Goal: Information Seeking & Learning: Learn about a topic

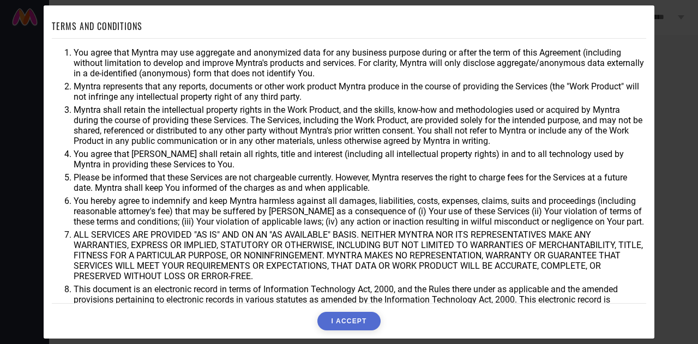
scroll to position [35, 0]
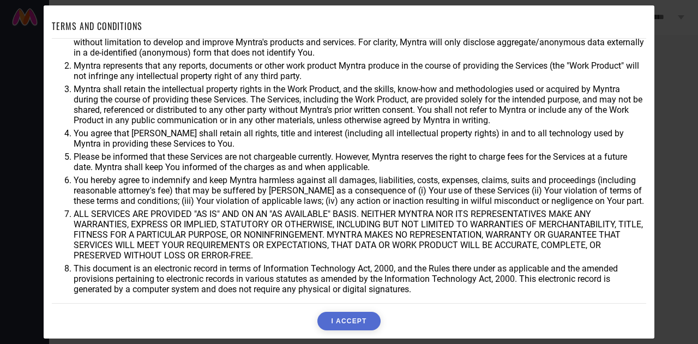
click at [349, 323] on button "I ACCEPT" at bounding box center [349, 321] width 63 height 19
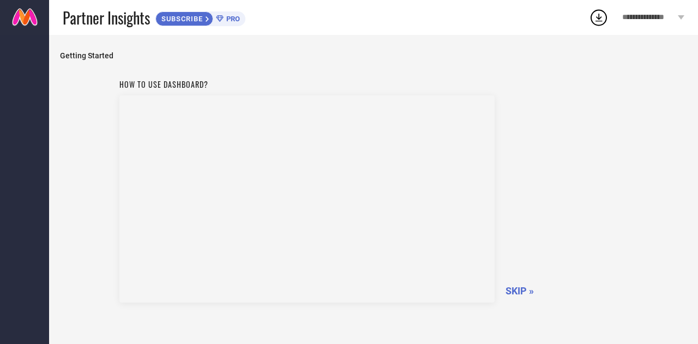
click at [226, 340] on div "How to use dashboard? SKIP »" at bounding box center [373, 226] width 627 height 305
click at [519, 295] on span "SKIP »" at bounding box center [520, 290] width 28 height 11
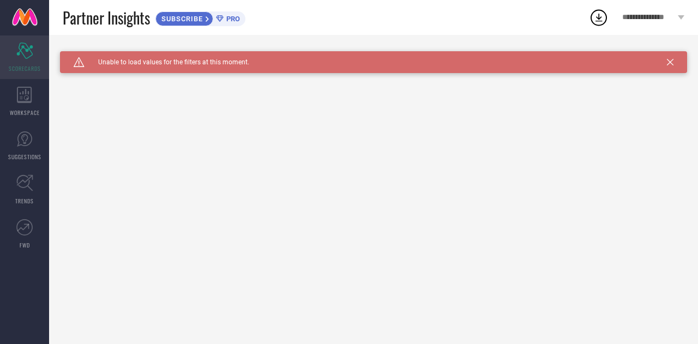
click at [16, 69] on span "SCORECARDS" at bounding box center [25, 68] width 32 height 8
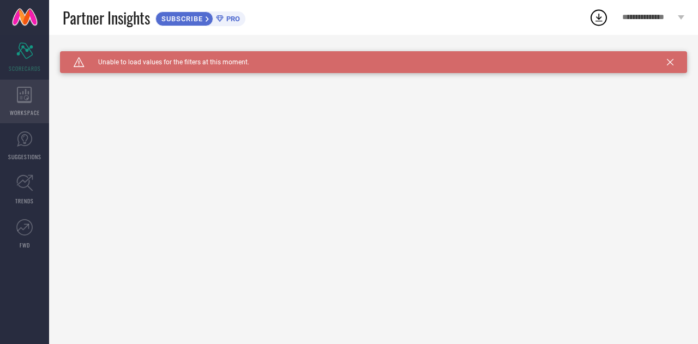
click at [21, 110] on span "WORKSPACE" at bounding box center [25, 113] width 30 height 8
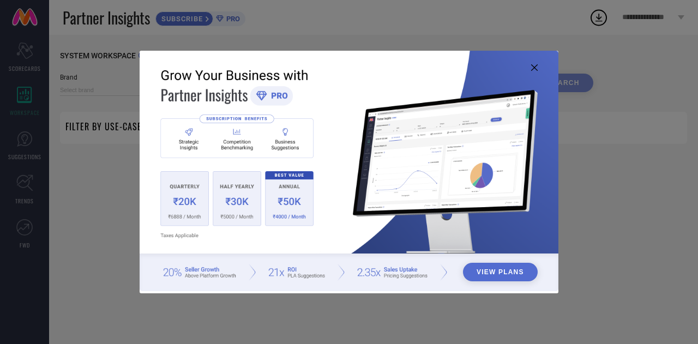
type input "1 STOP FASHION"
type input "All"
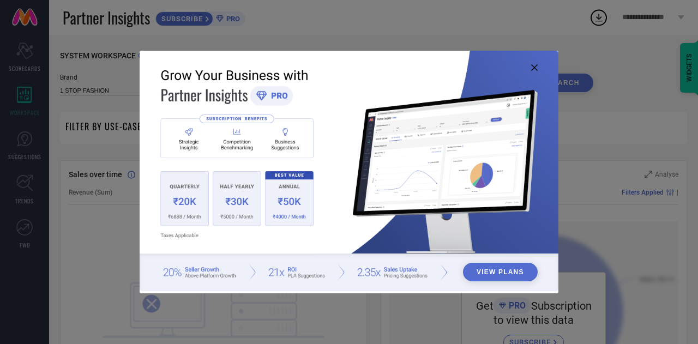
click at [534, 65] on icon at bounding box center [534, 67] width 7 height 7
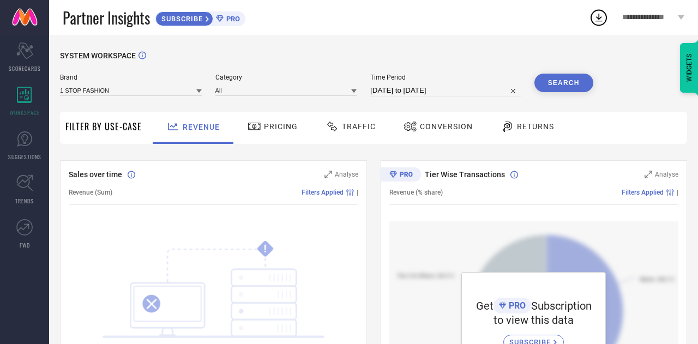
click at [266, 126] on span "Pricing" at bounding box center [281, 126] width 34 height 9
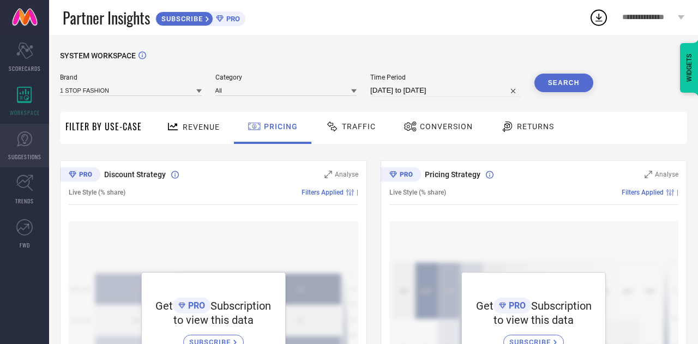
click at [16, 152] on link "SUGGESTIONS" at bounding box center [24, 146] width 49 height 44
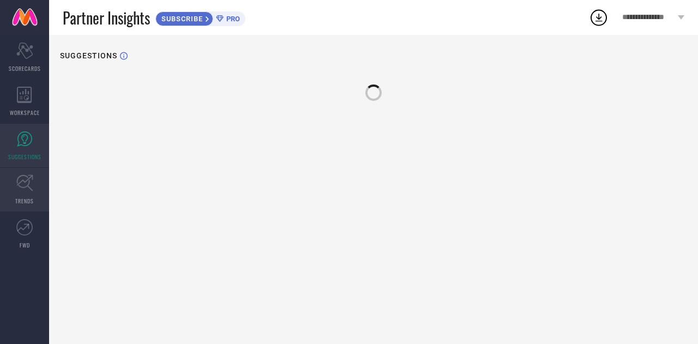
click at [31, 193] on link "TRENDS" at bounding box center [24, 190] width 49 height 44
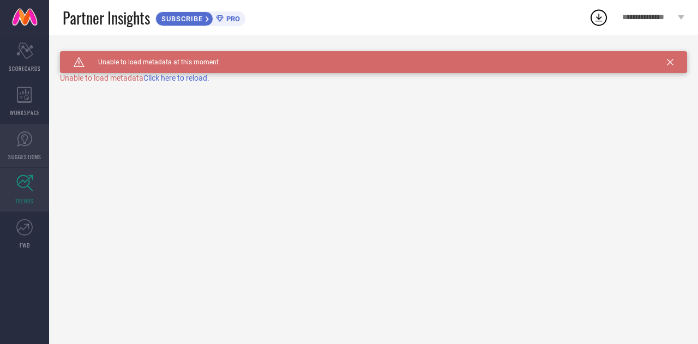
click at [20, 146] on icon at bounding box center [24, 139] width 16 height 16
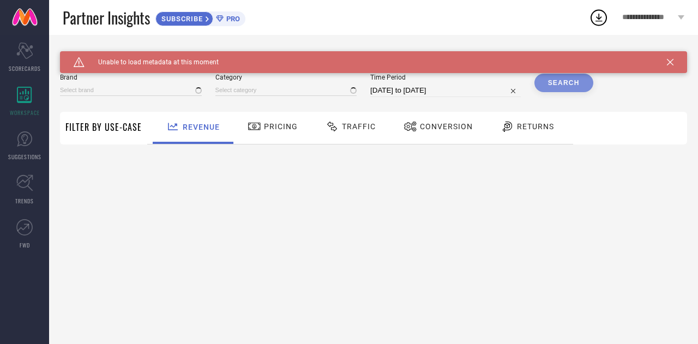
type input "1 STOP FASHION"
type input "All"
